Goal: Information Seeking & Learning: Learn about a topic

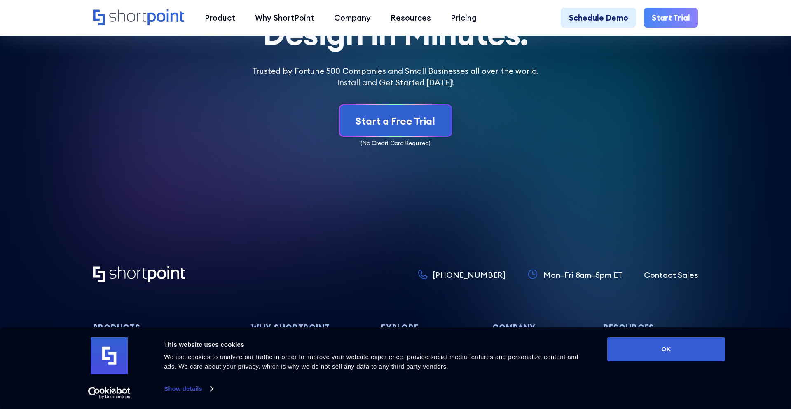
scroll to position [4829, 0]
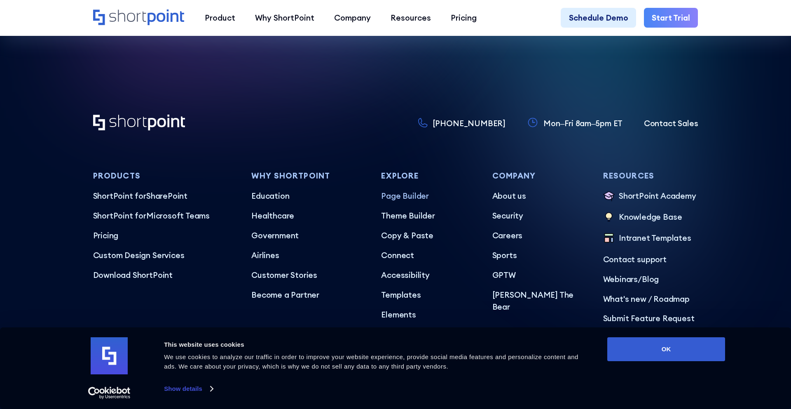
click at [394, 190] on p "Page Builder" at bounding box center [428, 196] width 95 height 12
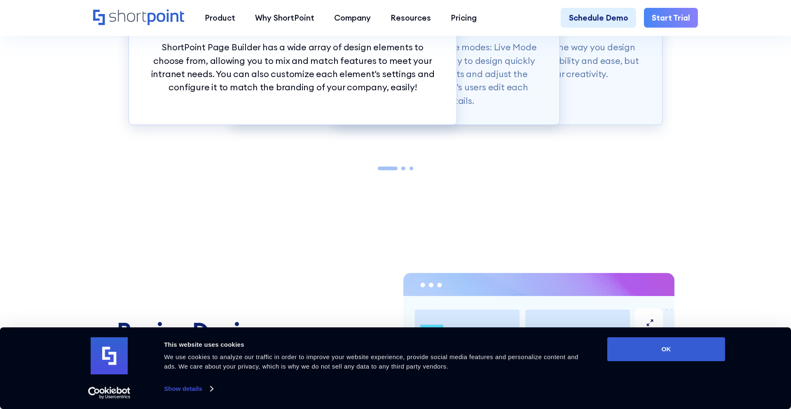
scroll to position [936, 0]
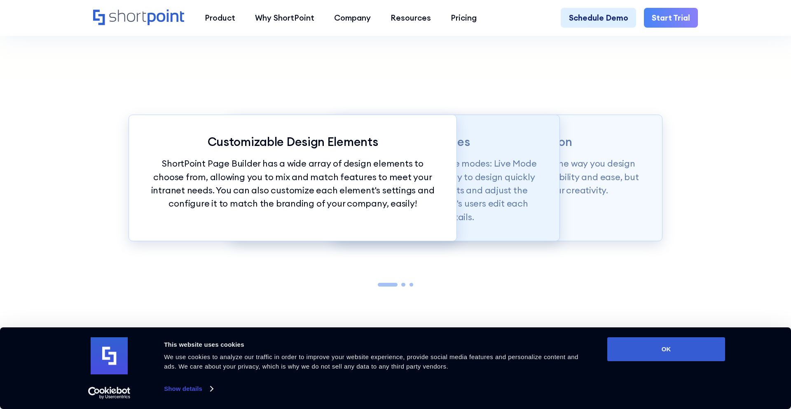
click at [533, 209] on p "Page builder allows users to design in two flexible modes: Live Mode & Grid Mod…" at bounding box center [395, 190] width 288 height 67
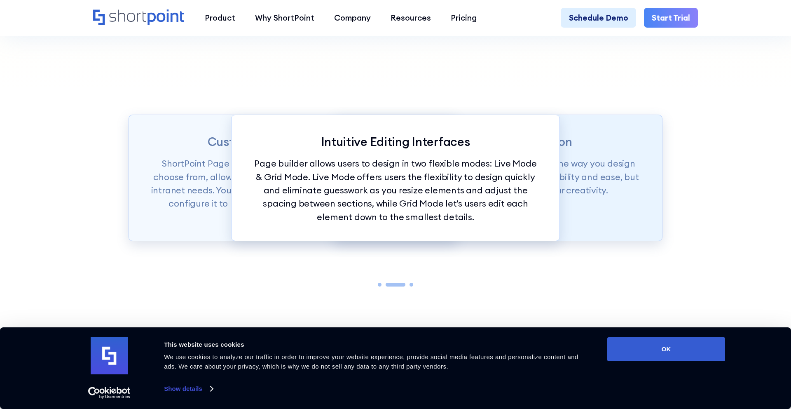
click at [629, 211] on div "Intranet Design Revolution ShortPoint Page Builder is truly revolutionizing the…" at bounding box center [498, 178] width 328 height 127
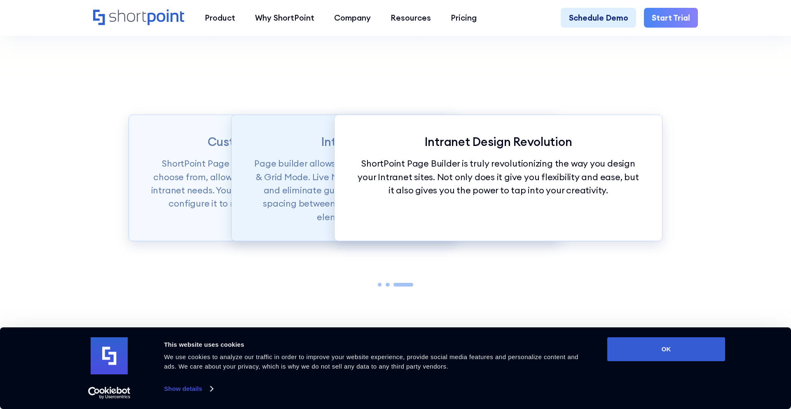
click at [307, 166] on p "Page builder allows users to design in two flexible modes: Live Mode & Grid Mod…" at bounding box center [395, 190] width 288 height 67
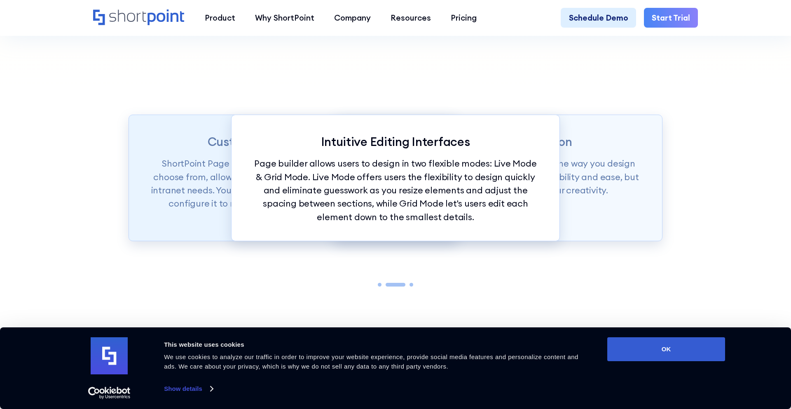
click at [146, 175] on div "Customizable Design Elements ShortPoint Page Builder has a wide array of design…" at bounding box center [293, 178] width 328 height 127
